Goal: Task Accomplishment & Management: Use online tool/utility

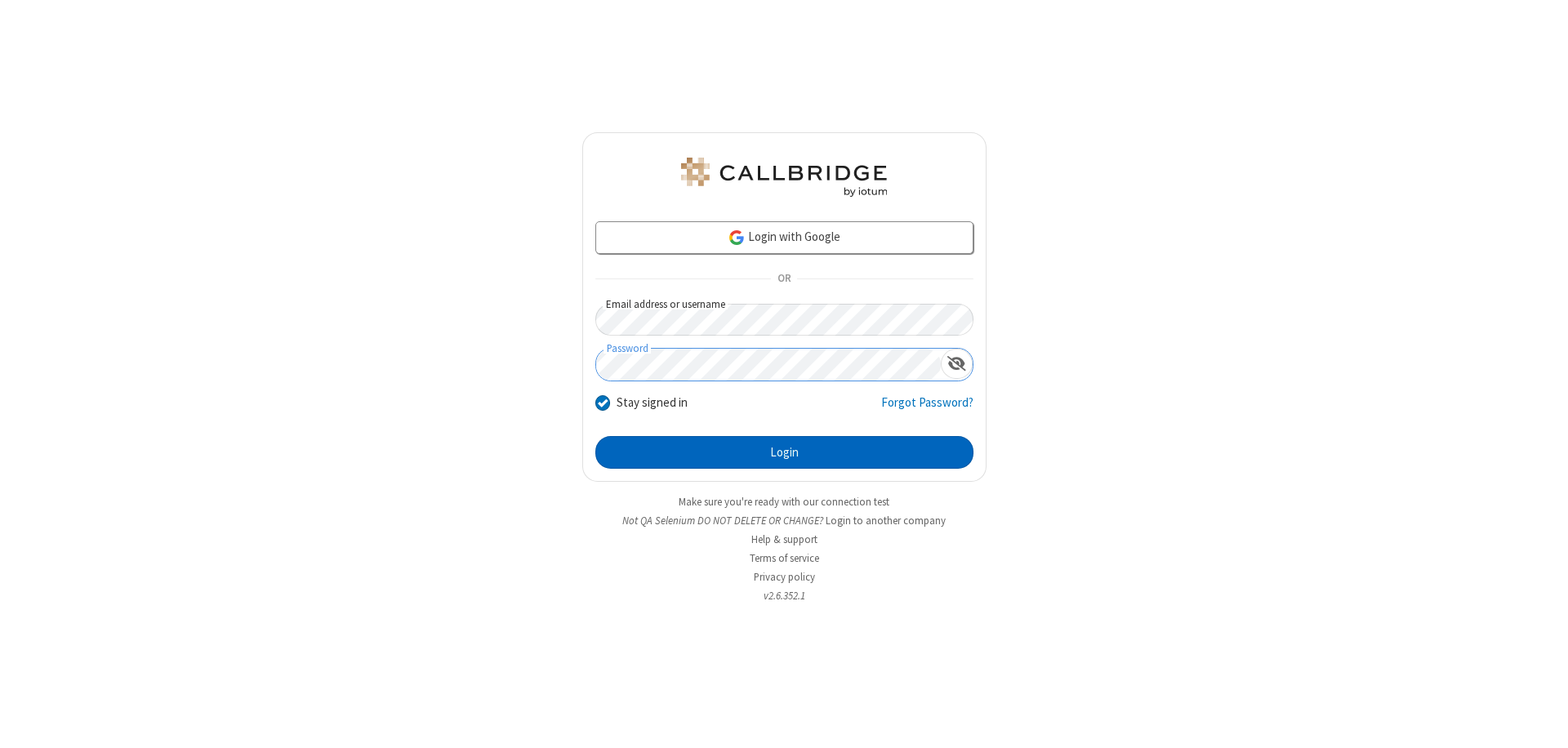
click at [784, 452] on button "Login" at bounding box center [784, 452] width 378 height 33
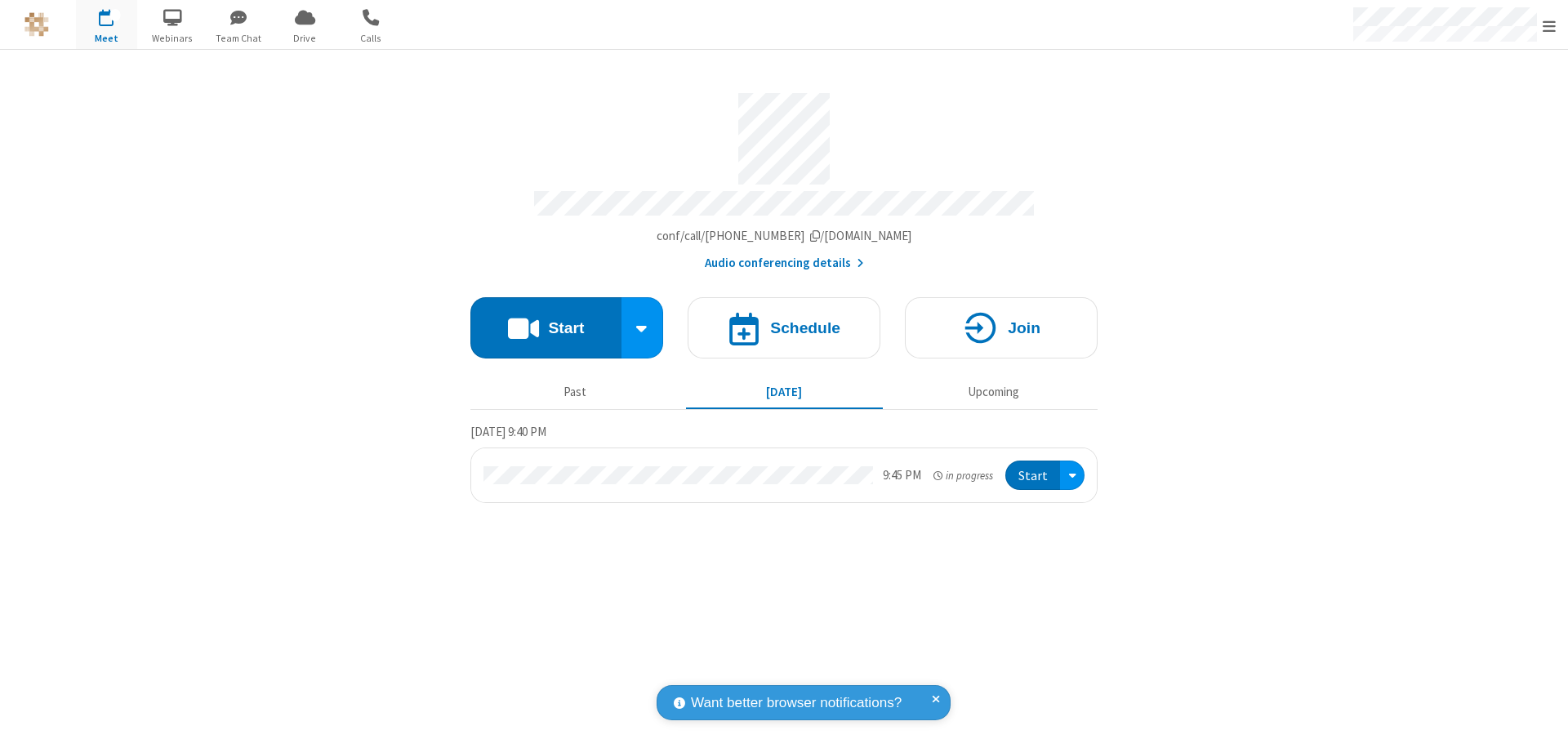
click at [1549, 25] on span "Open menu" at bounding box center [1549, 25] width 13 height 16
click at [304, 37] on span "Drive" at bounding box center [304, 38] width 61 height 14
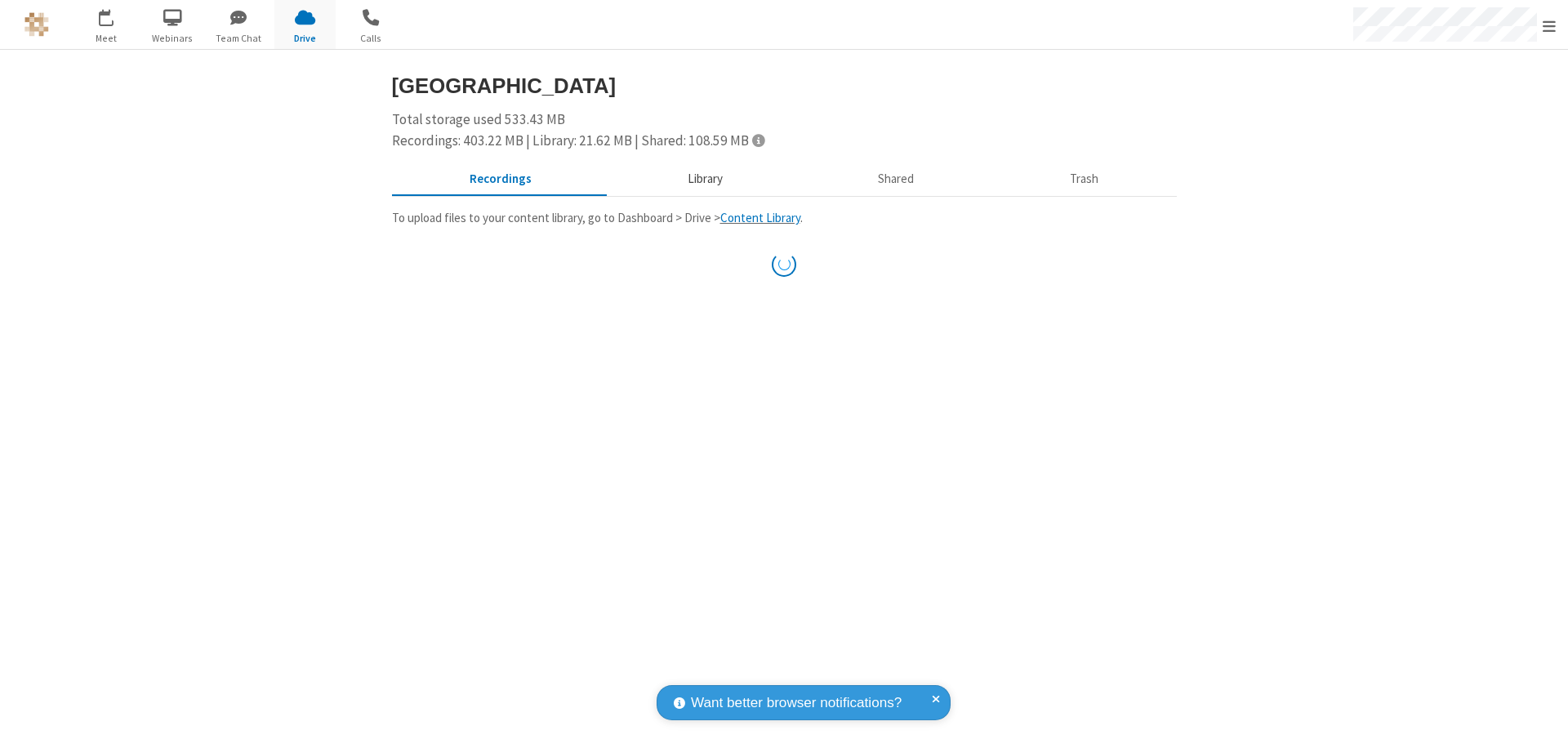
click at [702, 178] on button "Library" at bounding box center [705, 179] width 191 height 31
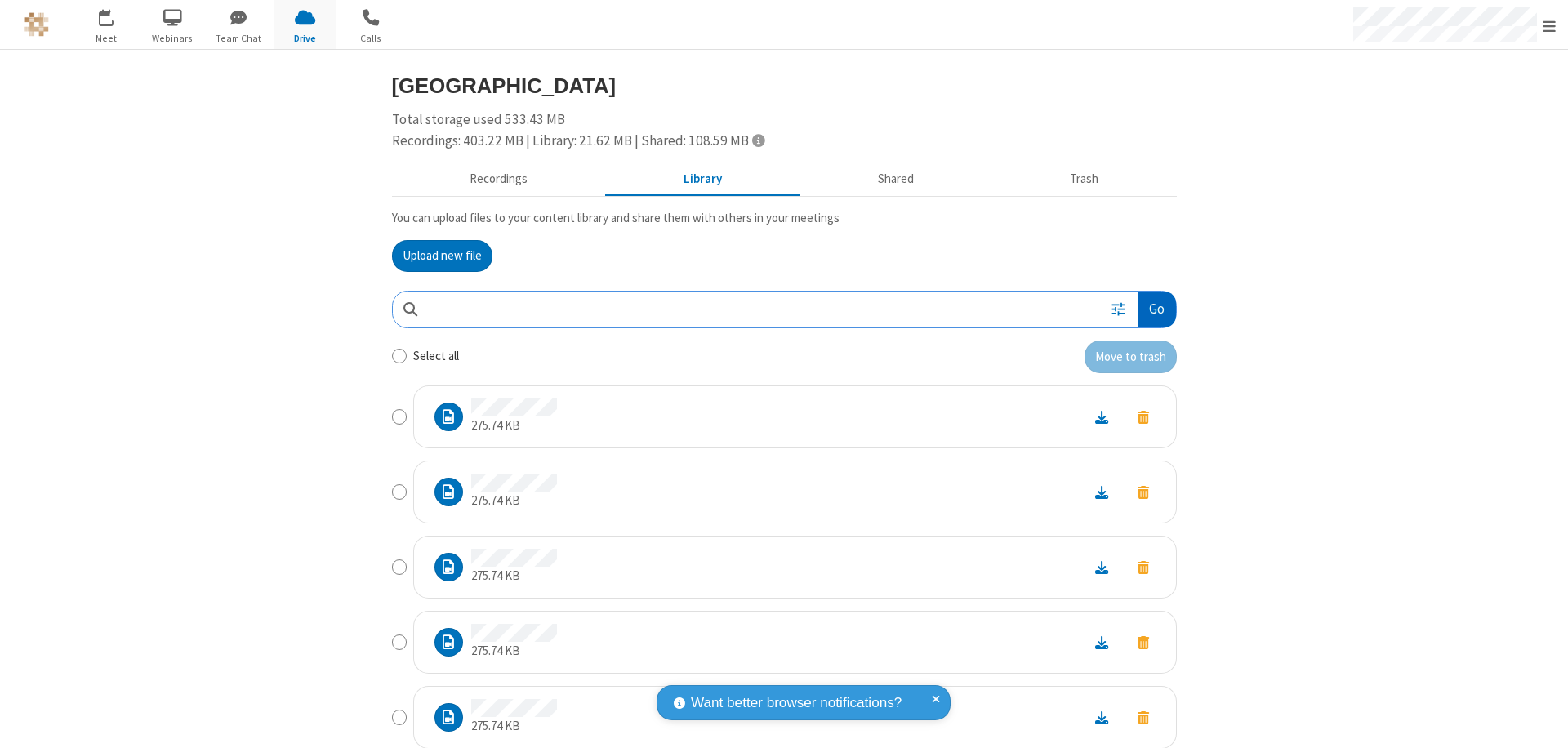
click at [1150, 308] on button "Go" at bounding box center [1156, 309] width 37 height 36
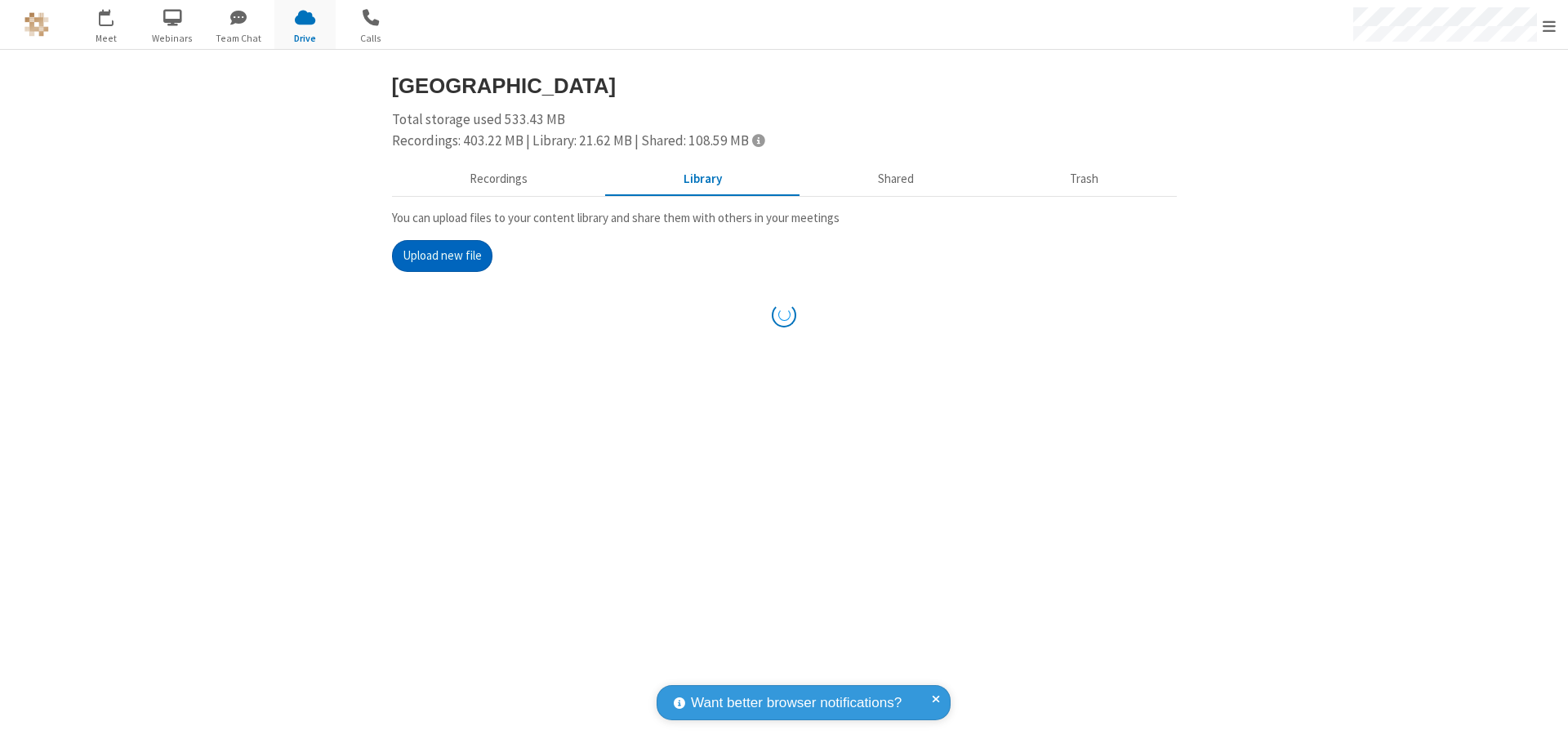
click at [436, 255] on button "Upload new file" at bounding box center [442, 256] width 101 height 33
